Goal: Transaction & Acquisition: Obtain resource

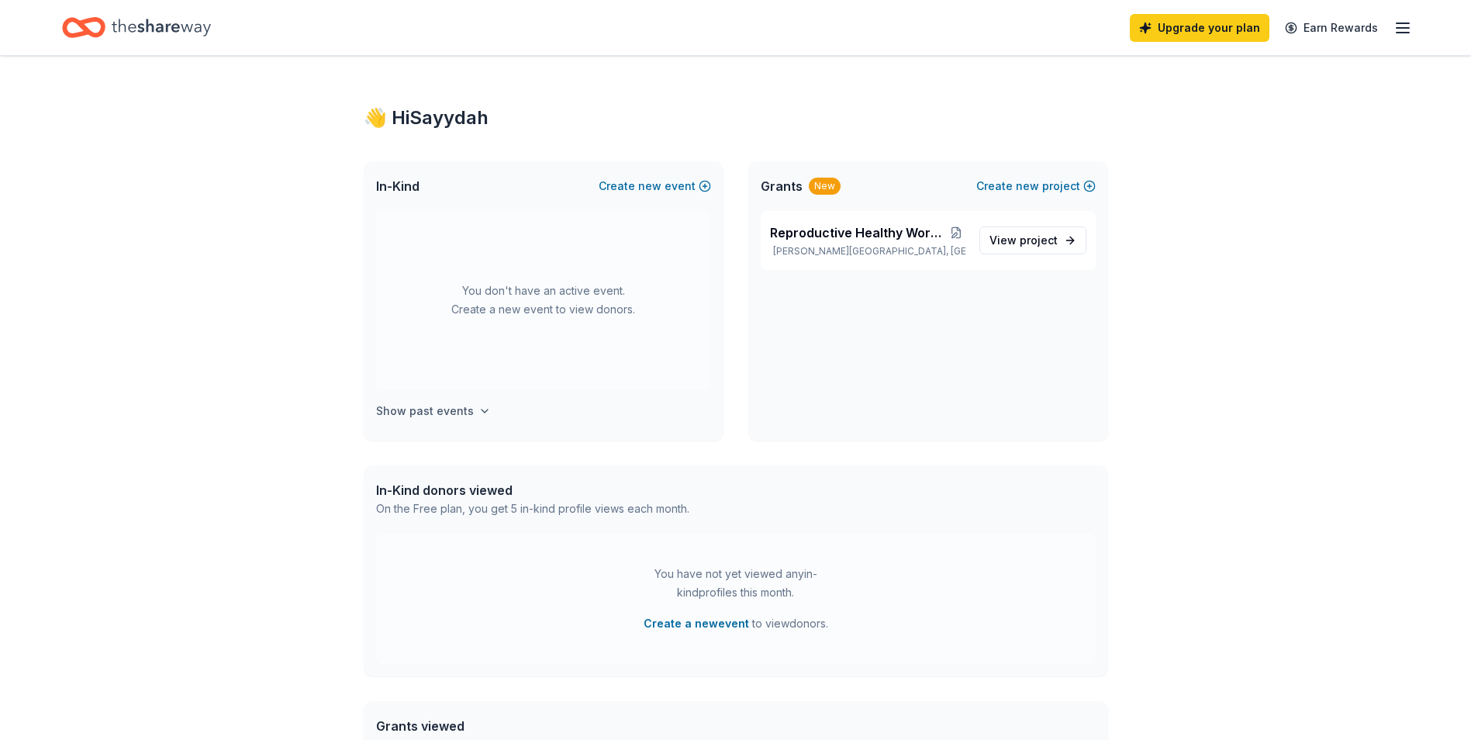
click at [393, 411] on h4 "Show past events" at bounding box center [425, 411] width 98 height 19
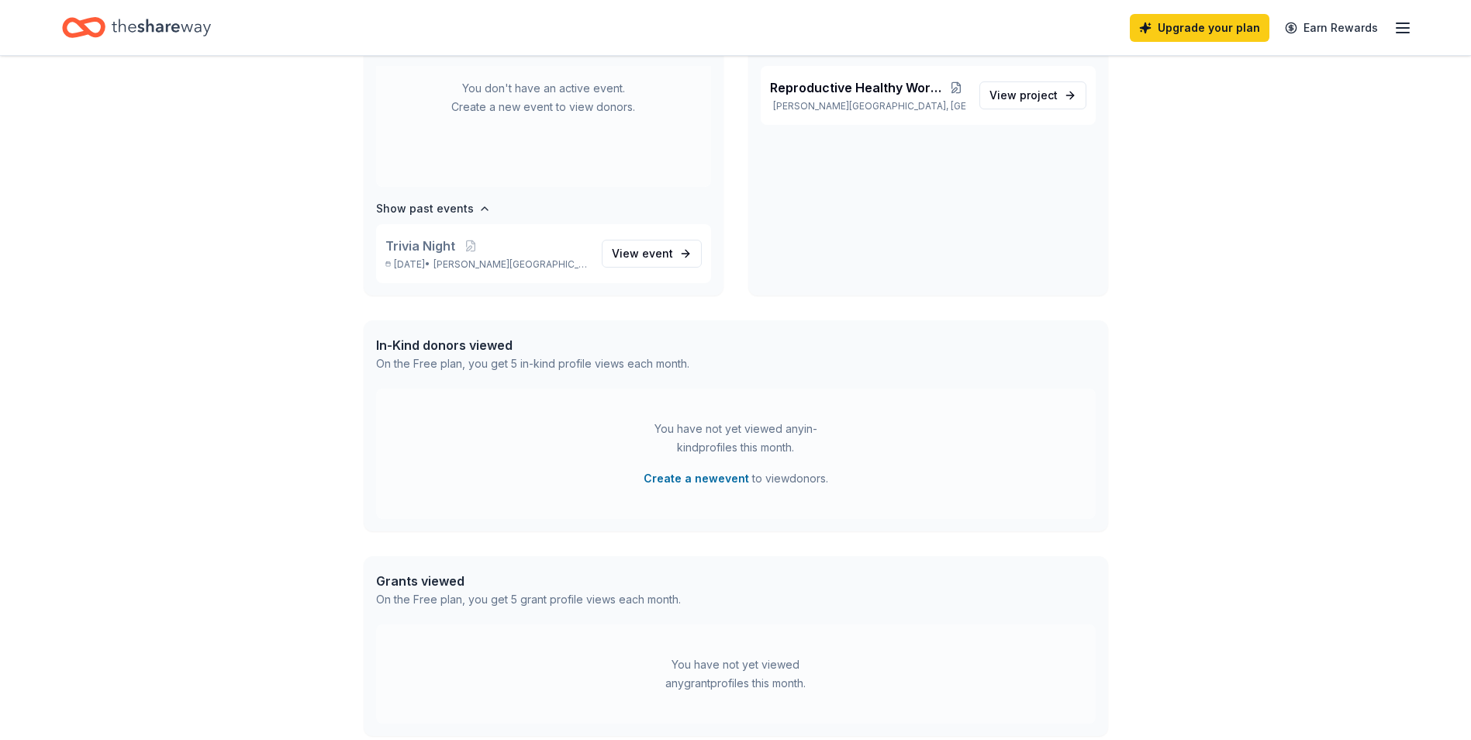
scroll to position [155, 0]
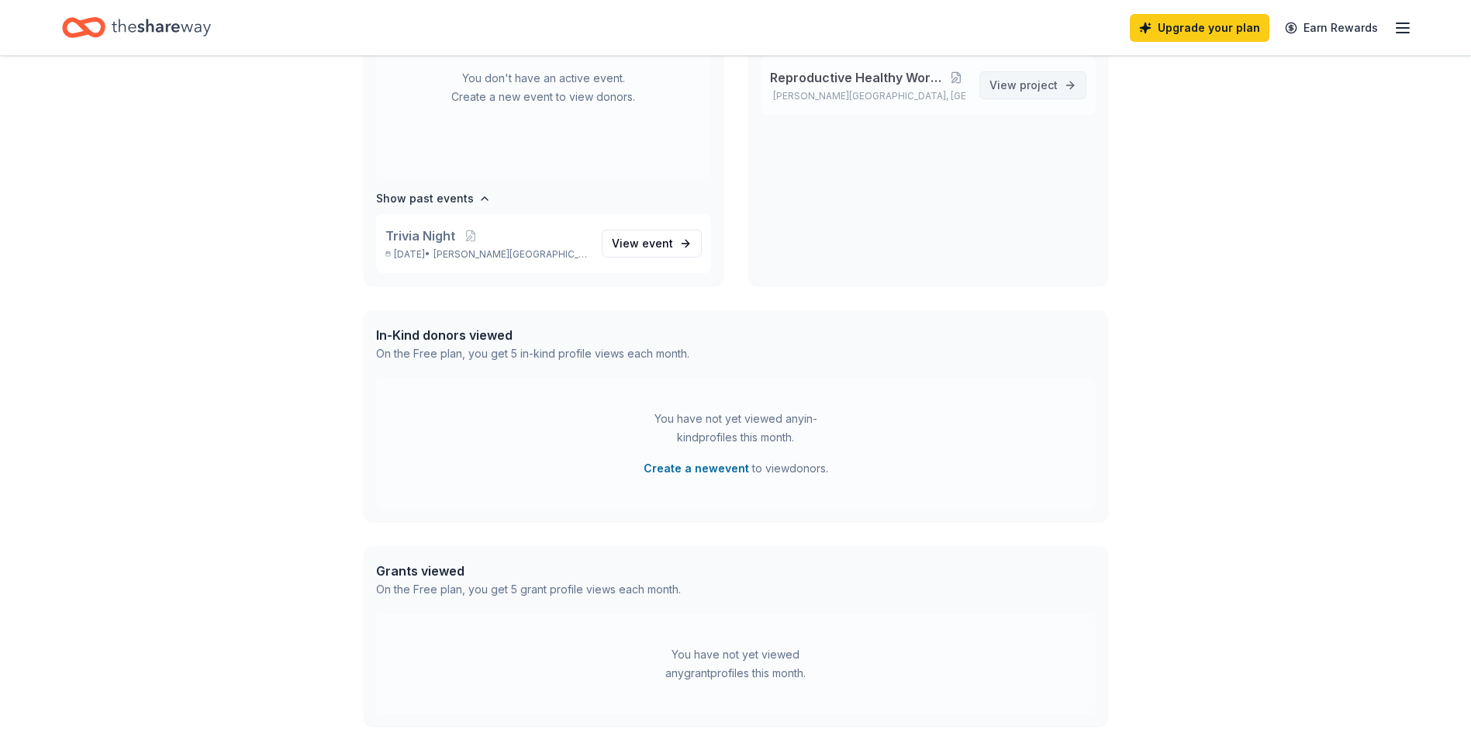
click at [1040, 87] on span "project" at bounding box center [1039, 84] width 38 height 13
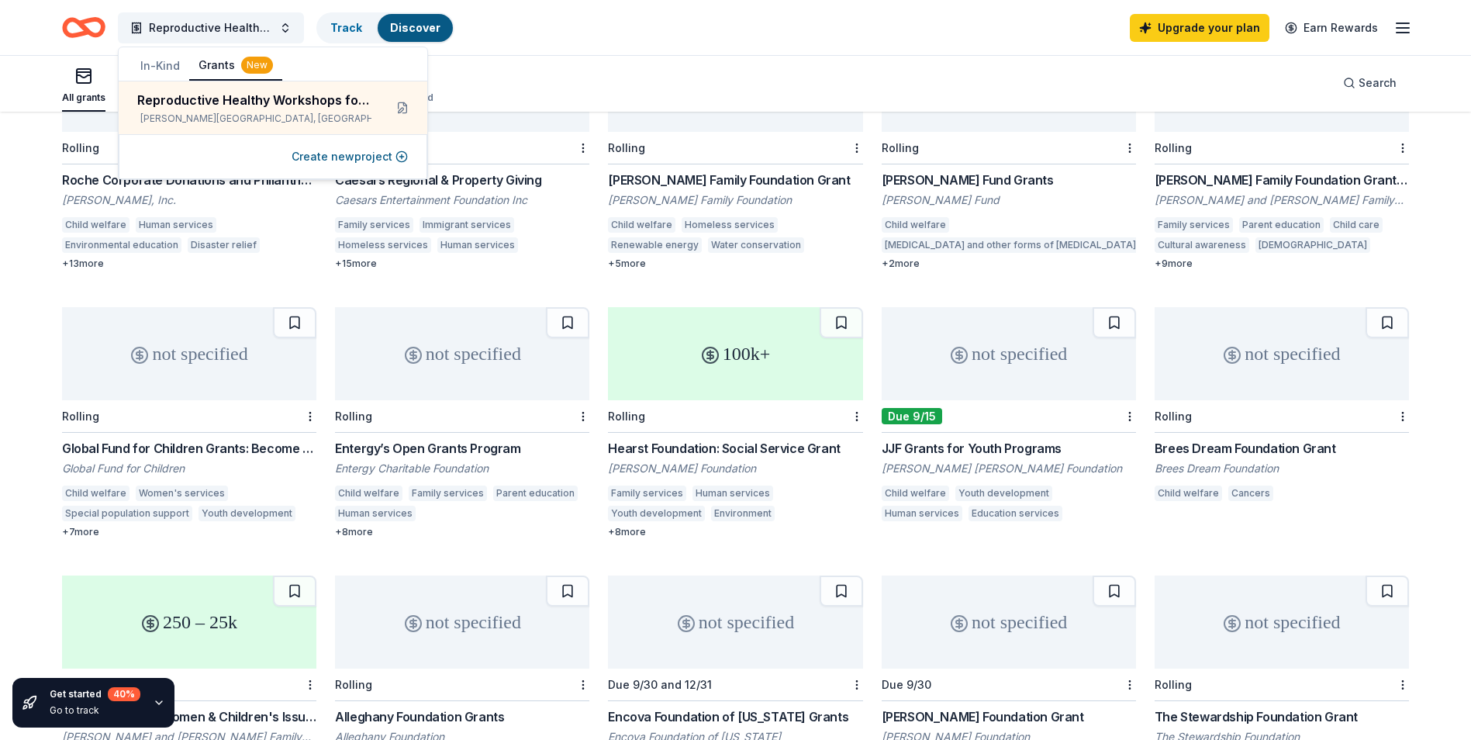
scroll to position [530, 0]
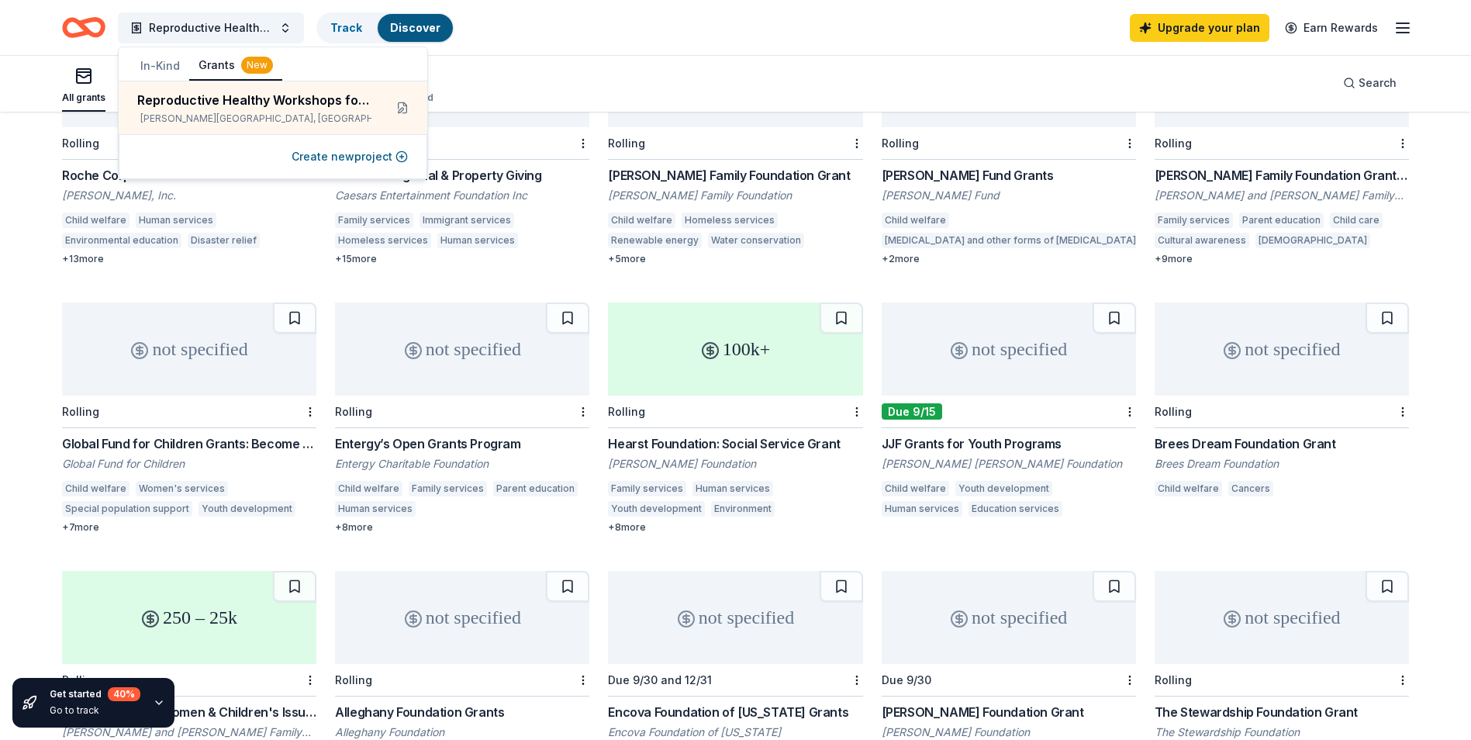
click at [183, 434] on div "Global Fund for Children Grants: Become a Partner" at bounding box center [189, 443] width 254 height 19
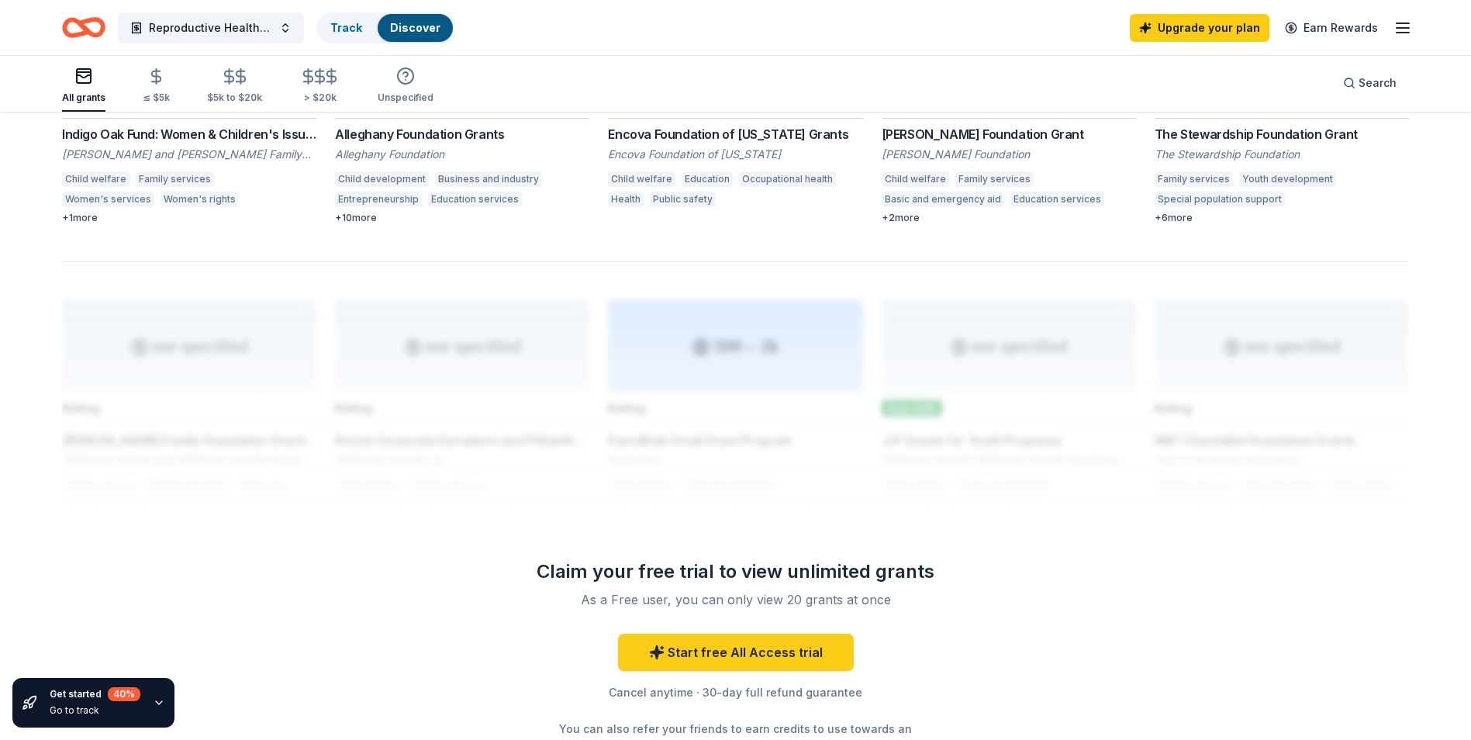
scroll to position [1214, 0]
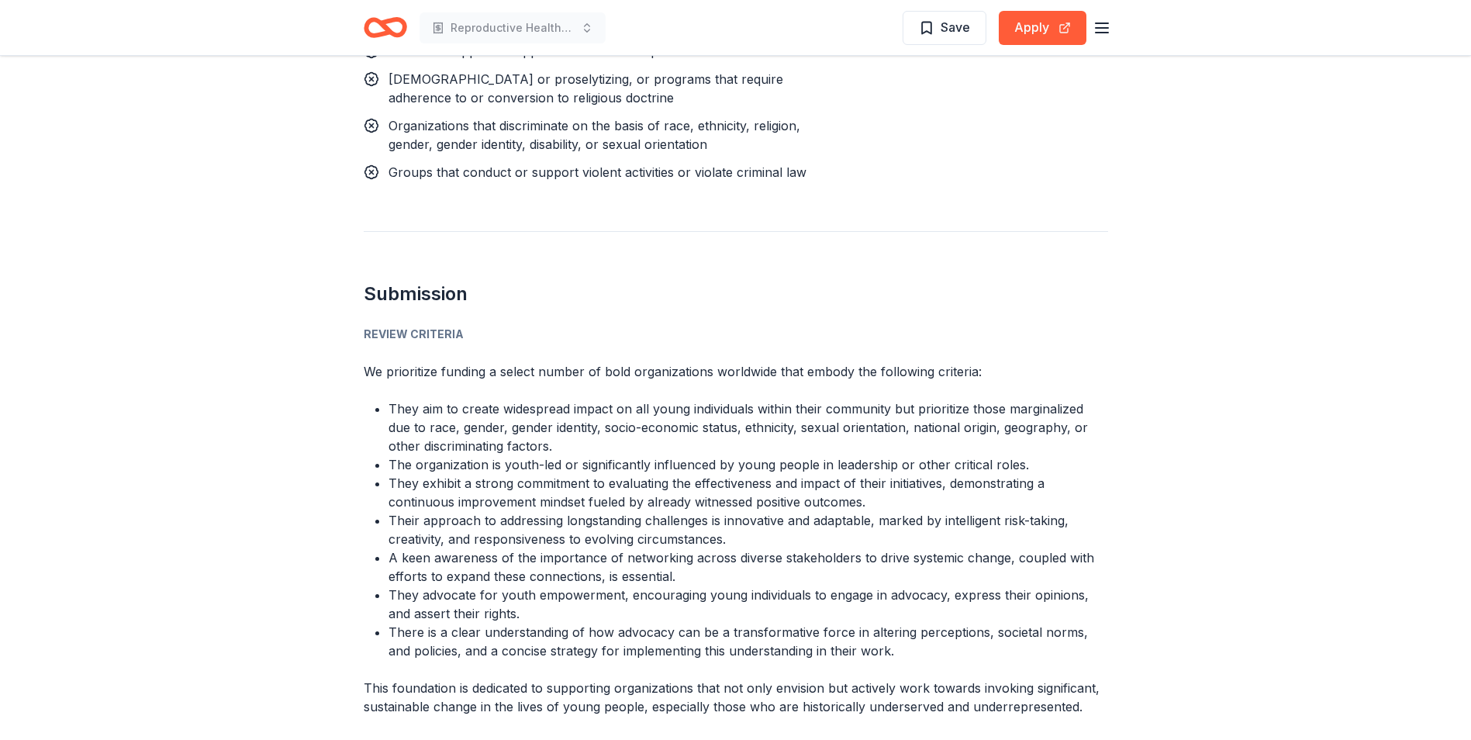
scroll to position [1551, 0]
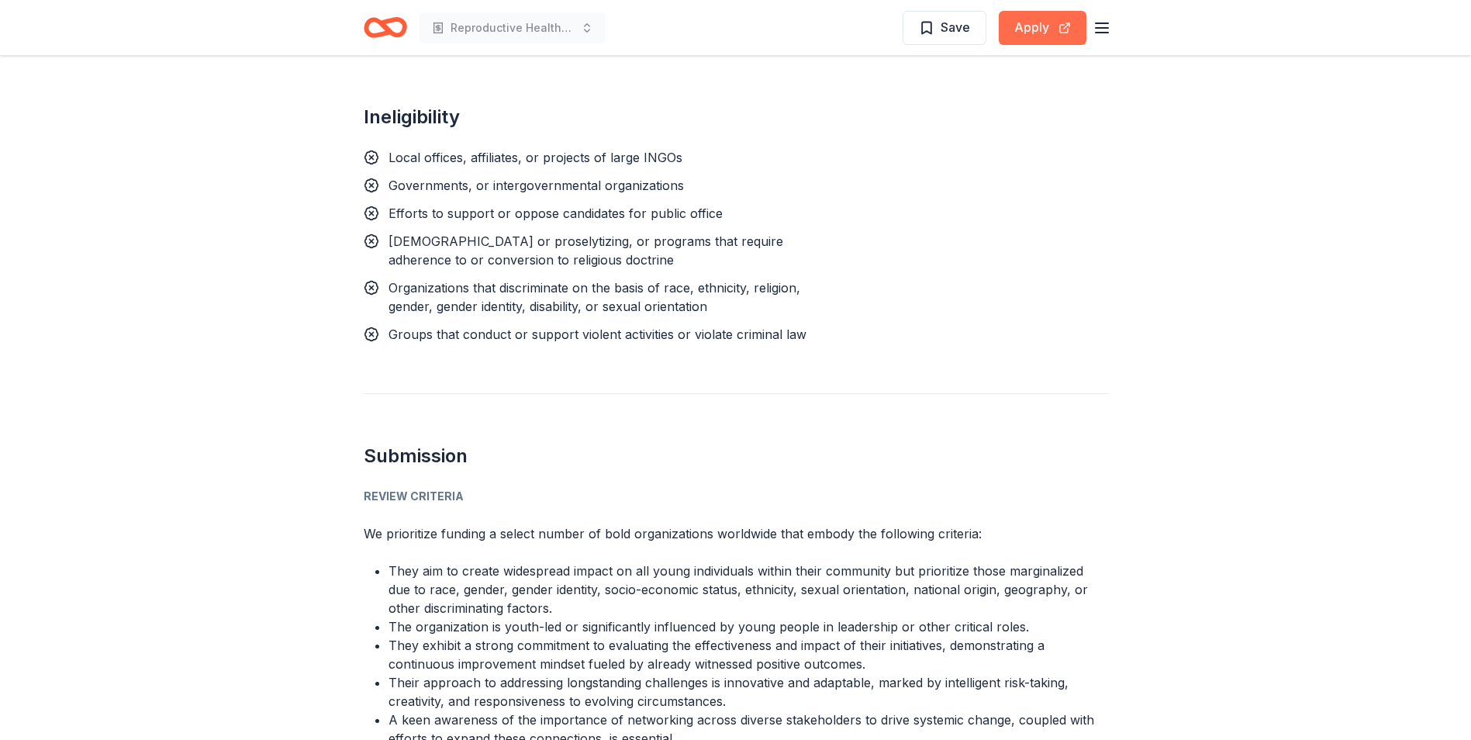
click at [1037, 26] on button "Apply" at bounding box center [1043, 28] width 88 height 34
